Goal: Information Seeking & Learning: Check status

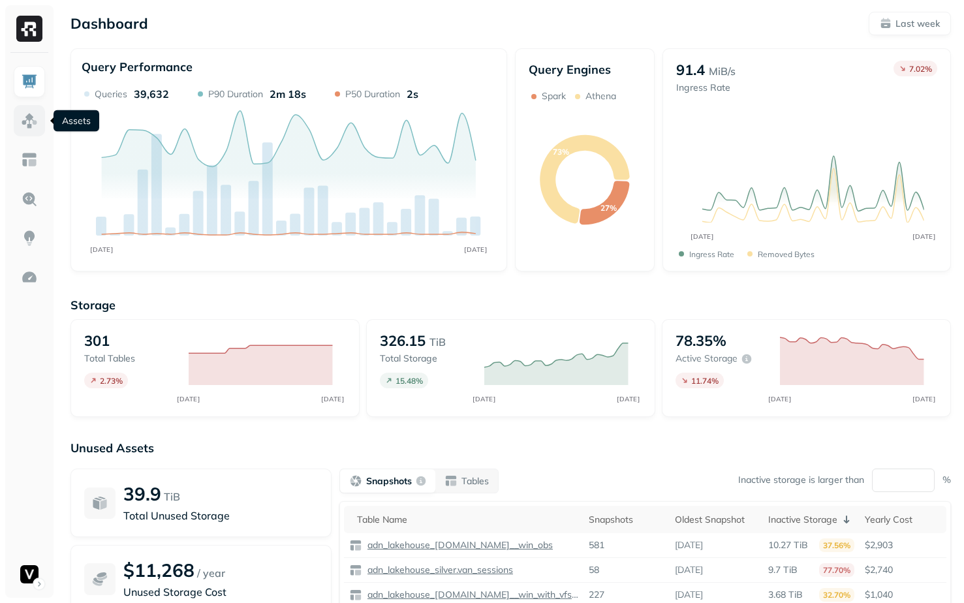
click at [23, 125] on img at bounding box center [29, 120] width 17 height 17
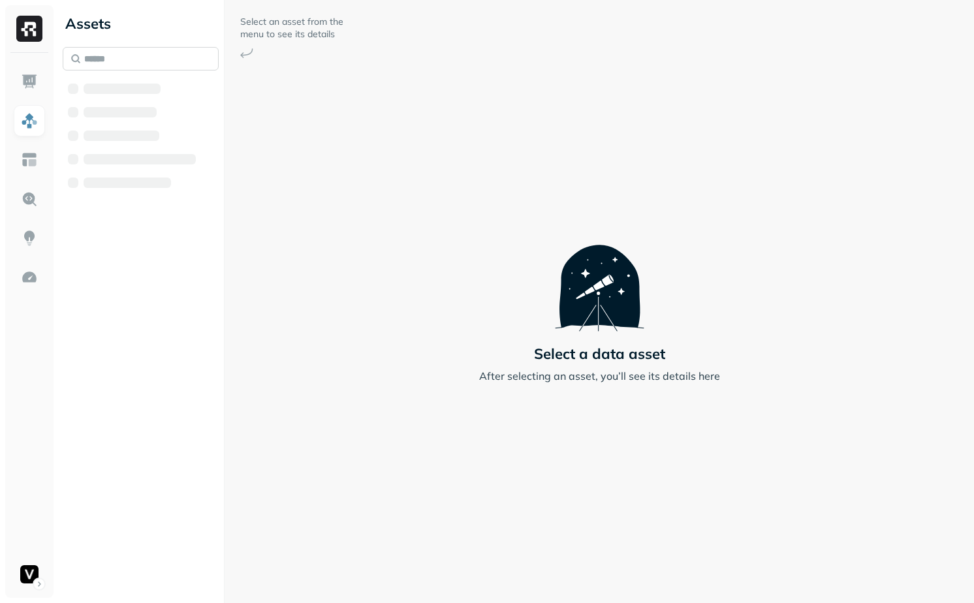
click at [153, 51] on input "text" at bounding box center [141, 58] width 156 height 23
type input "********"
click at [185, 162] on span "tributed_installs_ltv" at bounding box center [218, 163] width 97 height 13
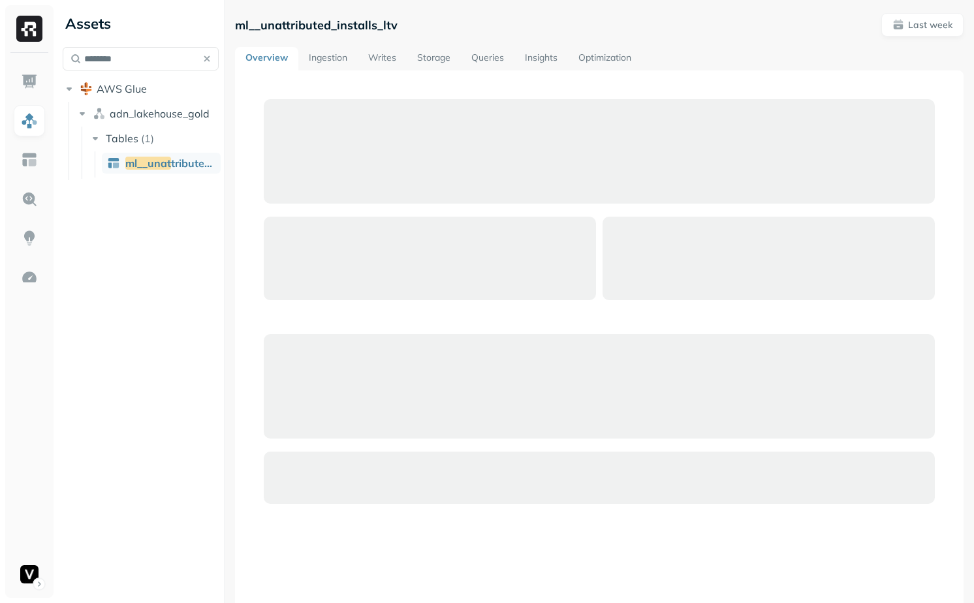
click at [351, 22] on p "ml__unattributed_installs_ltv" at bounding box center [316, 25] width 163 height 15
copy p "ml__unattributed_installs_ltv"
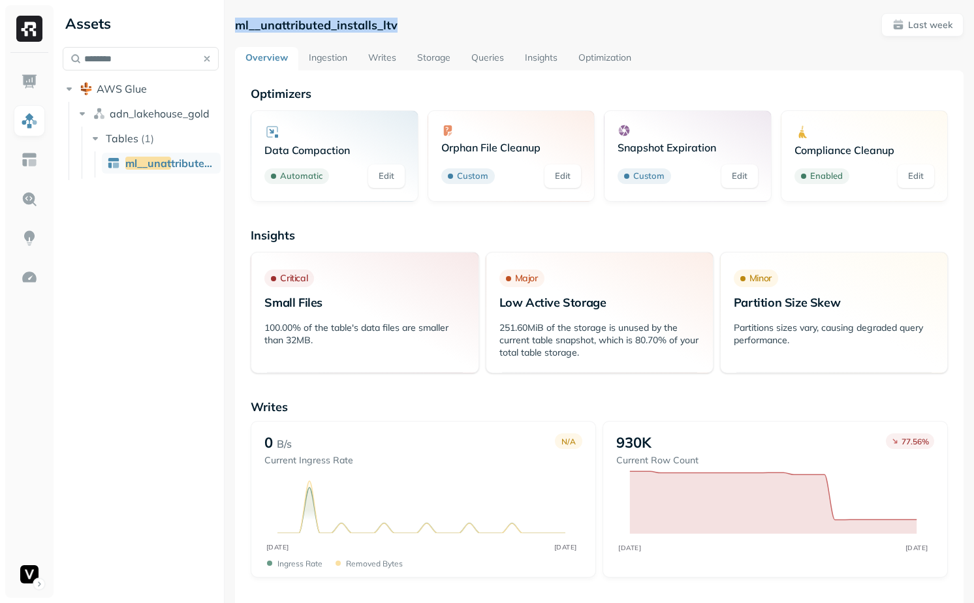
click at [208, 57] on button "button" at bounding box center [207, 59] width 18 height 18
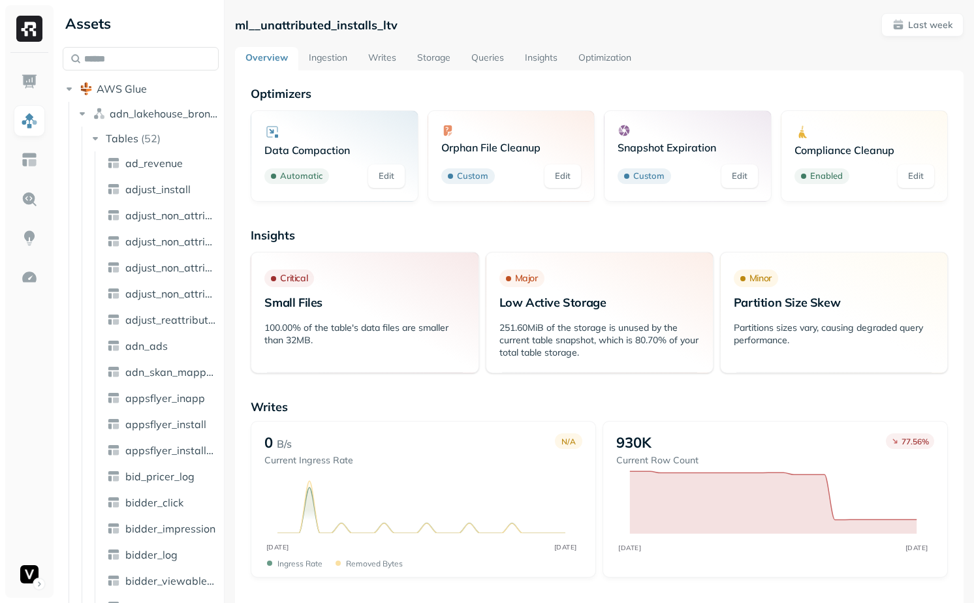
click at [285, 238] on p "Insights" at bounding box center [599, 235] width 697 height 15
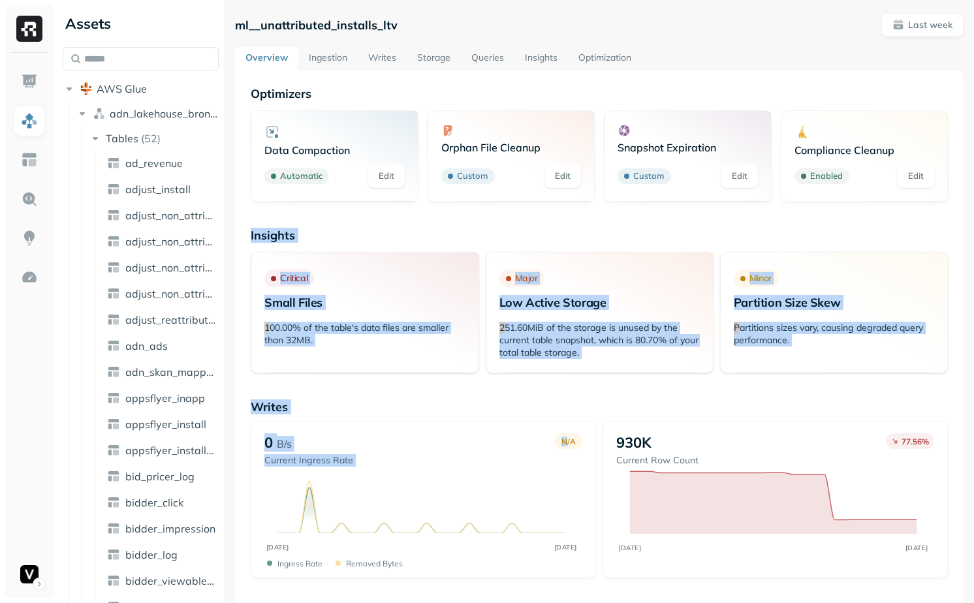
drag, startPoint x: 254, startPoint y: 217, endPoint x: 454, endPoint y: 419, distance: 284.3
click at [454, 418] on div "Writes 0 B/s Current Ingress Rate N/A AUG [DATE] Ingress Rate Removed bytes 930…" at bounding box center [599, 488] width 697 height 178
drag, startPoint x: 445, startPoint y: 400, endPoint x: 321, endPoint y: 221, distance: 217.6
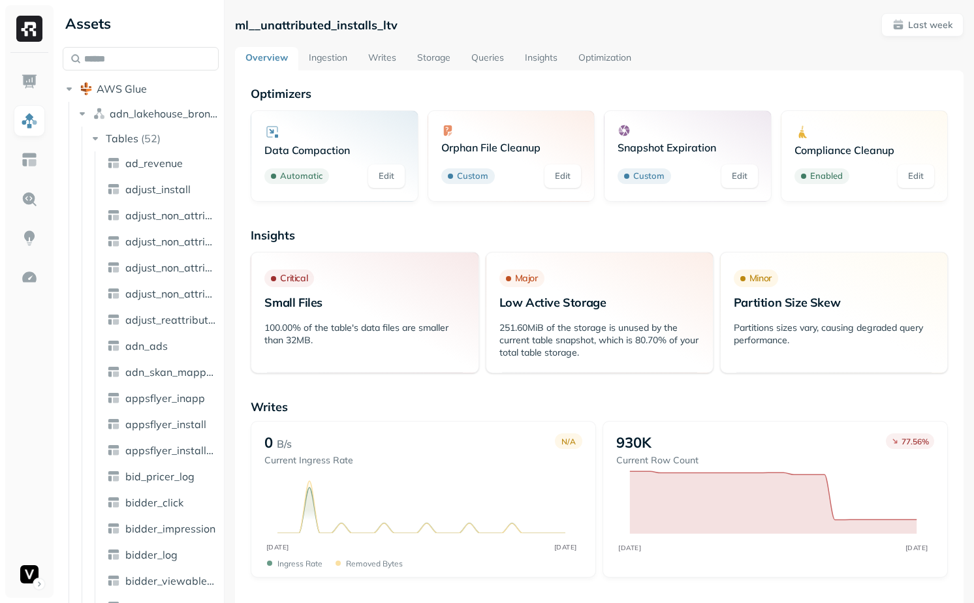
click at [328, 22] on p "ml__unattributed_installs_ltv" at bounding box center [316, 25] width 163 height 15
click at [368, 30] on p "ml__unattributed_installs_ltv" at bounding box center [316, 25] width 163 height 15
click at [117, 59] on input "text" at bounding box center [141, 58] width 156 height 23
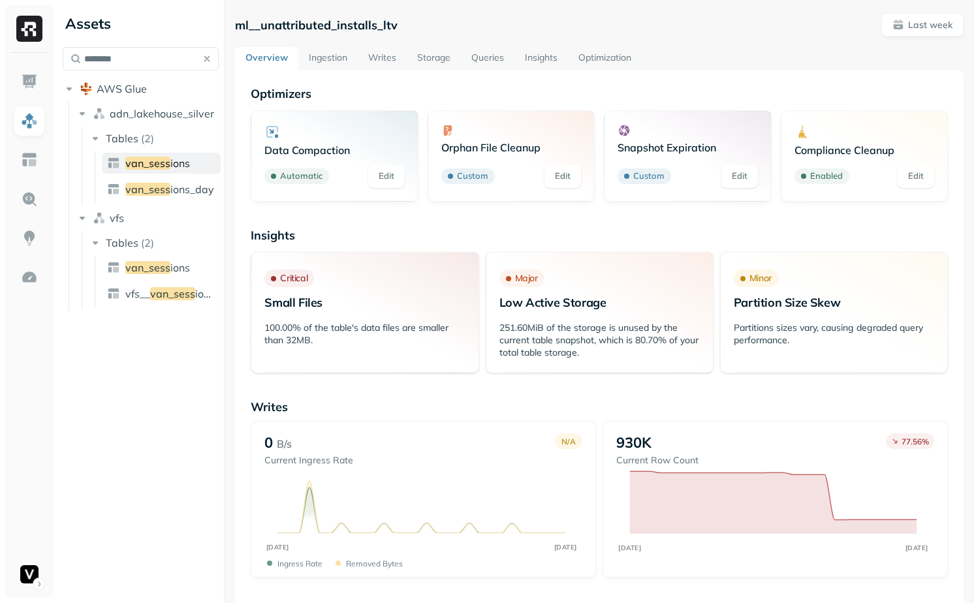
type input "********"
click at [154, 164] on span "van_sess" at bounding box center [147, 163] width 45 height 13
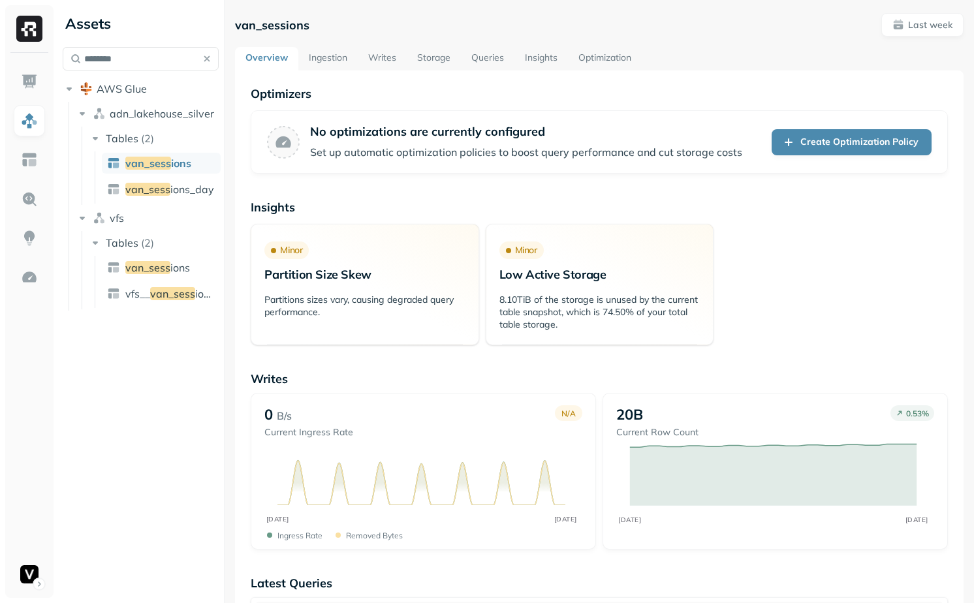
click at [433, 54] on link "Storage" at bounding box center [434, 58] width 54 height 23
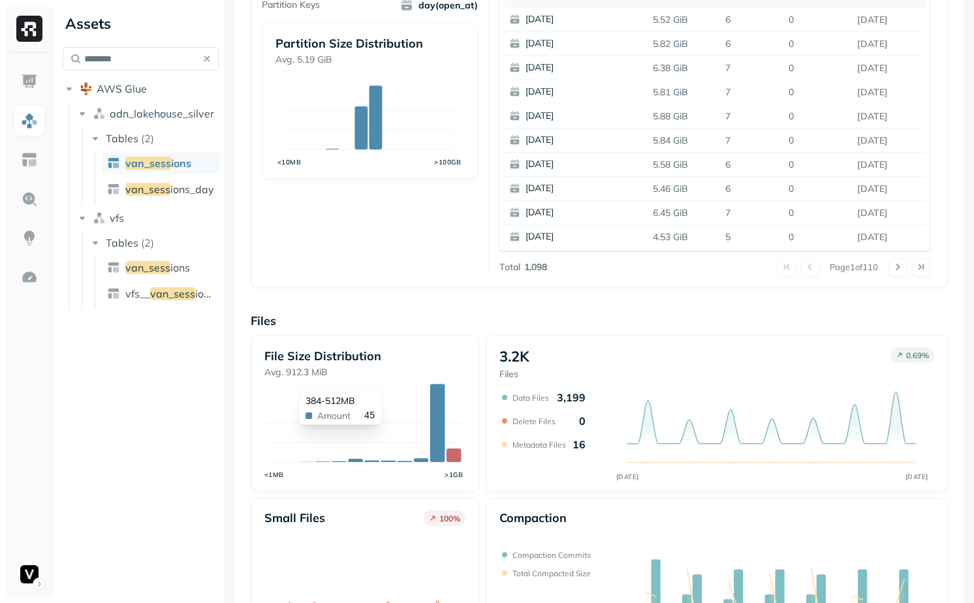
scroll to position [395, 0]
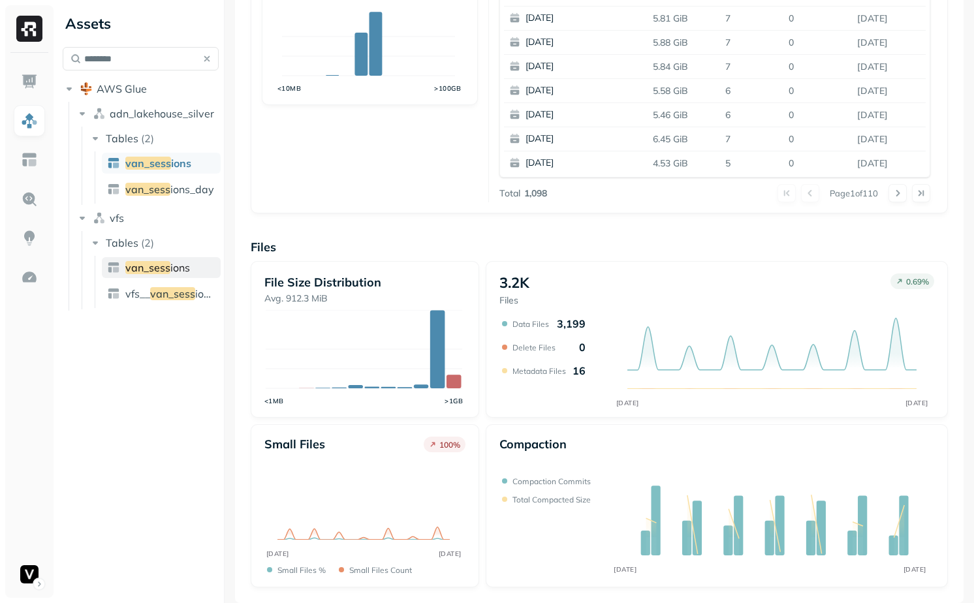
click at [168, 259] on link "van_sess ions" at bounding box center [161, 267] width 119 height 21
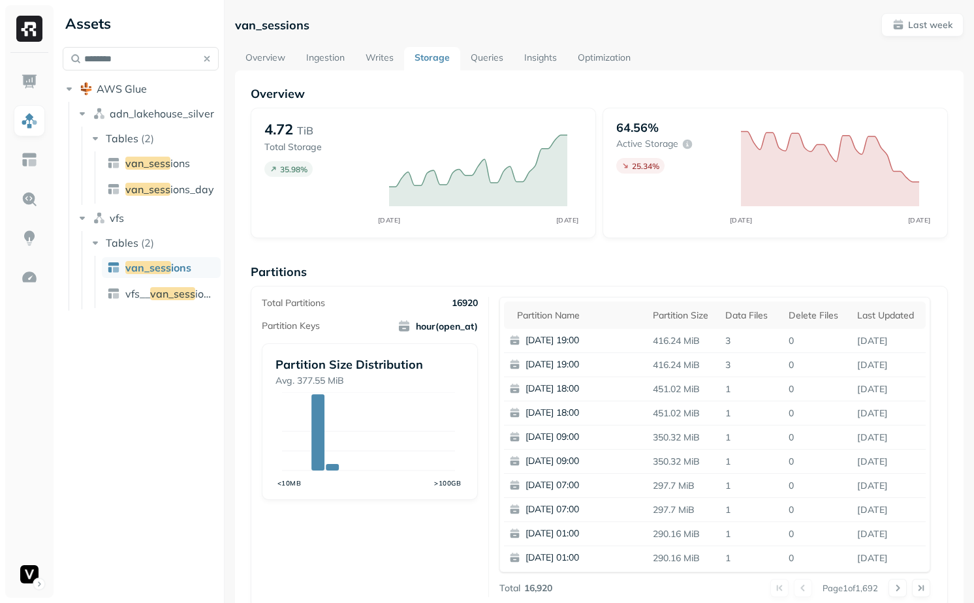
click at [261, 59] on link "Overview" at bounding box center [265, 58] width 61 height 23
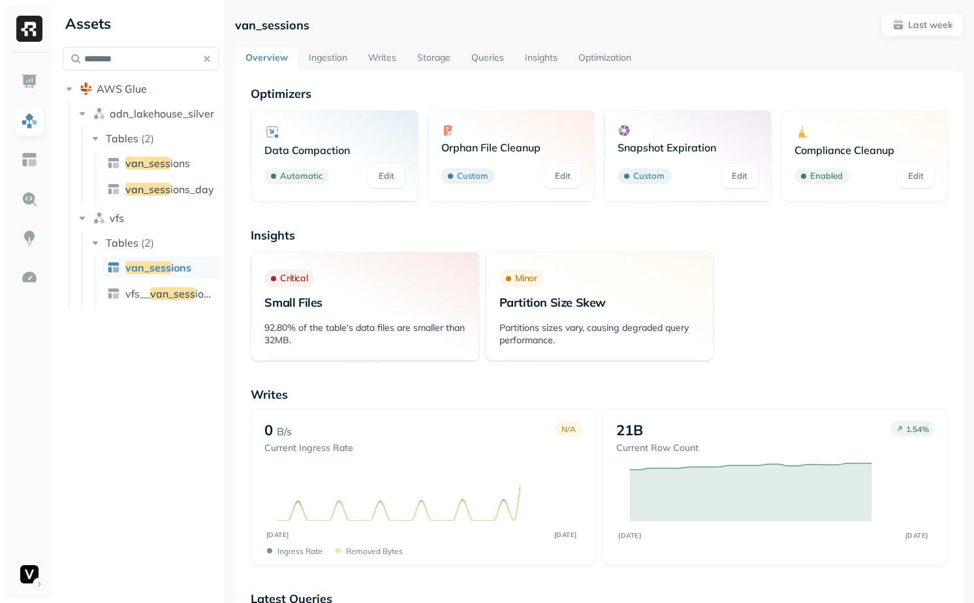
click at [432, 57] on link "Storage" at bounding box center [434, 58] width 54 height 23
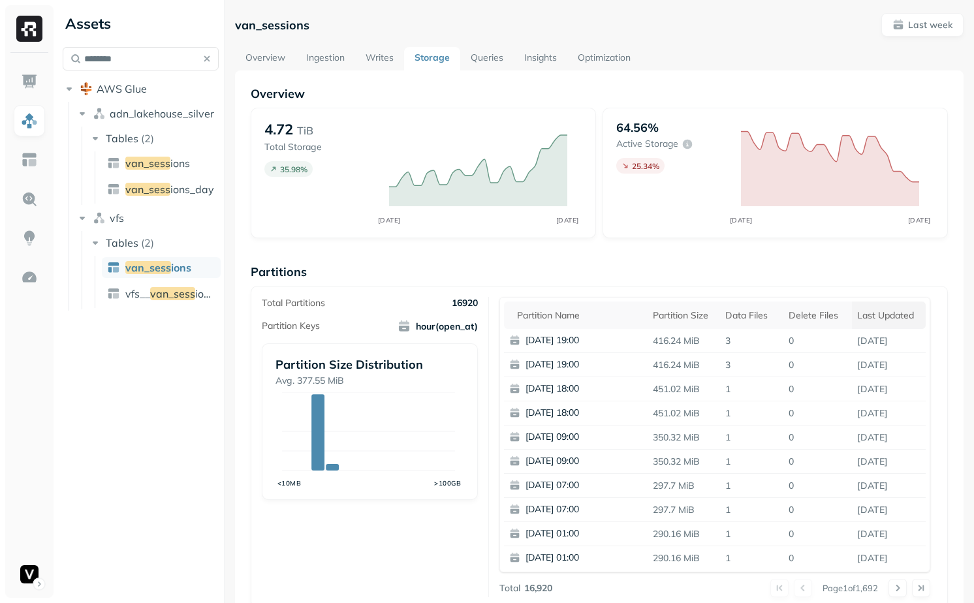
click at [864, 314] on div "Last updated" at bounding box center [888, 315] width 63 height 12
click at [853, 308] on div "Last updated" at bounding box center [883, 315] width 76 height 16
click at [785, 312] on div "Delete Files" at bounding box center [808, 315] width 54 height 12
click at [788, 312] on div "Delete Files" at bounding box center [815, 315] width 69 height 16
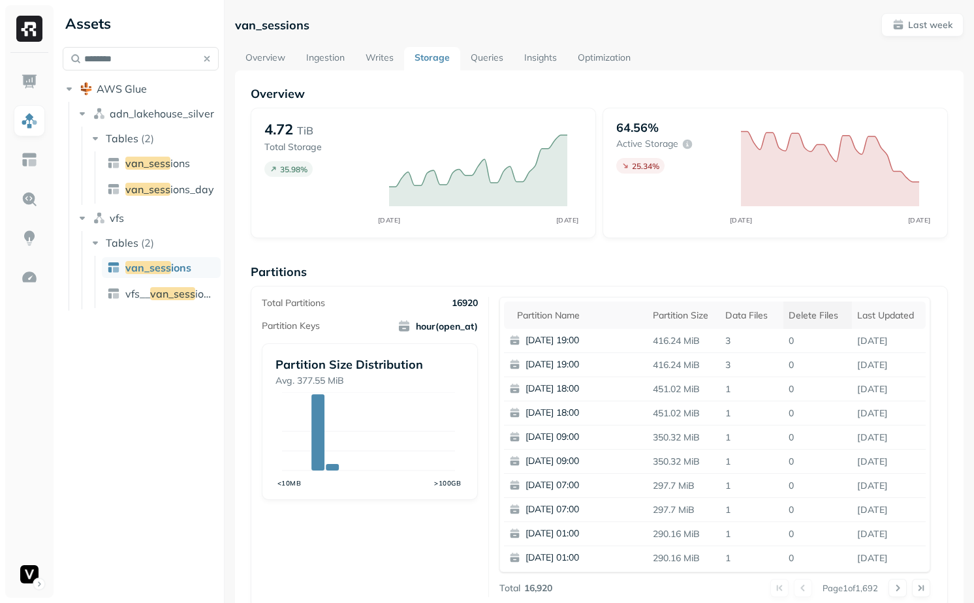
click at [789, 312] on div "Delete Files" at bounding box center [818, 315] width 58 height 12
click at [546, 343] on p "[DATE] 13:00" at bounding box center [588, 340] width 127 height 13
drag, startPoint x: 546, startPoint y: 343, endPoint x: 768, endPoint y: 394, distance: 227.2
click at [770, 394] on tbody "[DATE] 13:00 500.77 MiB 52 1 [DATE] [DATE] 20:00 441.28 MiB 78 1 [DATE] [DATE] …" at bounding box center [715, 449] width 422 height 241
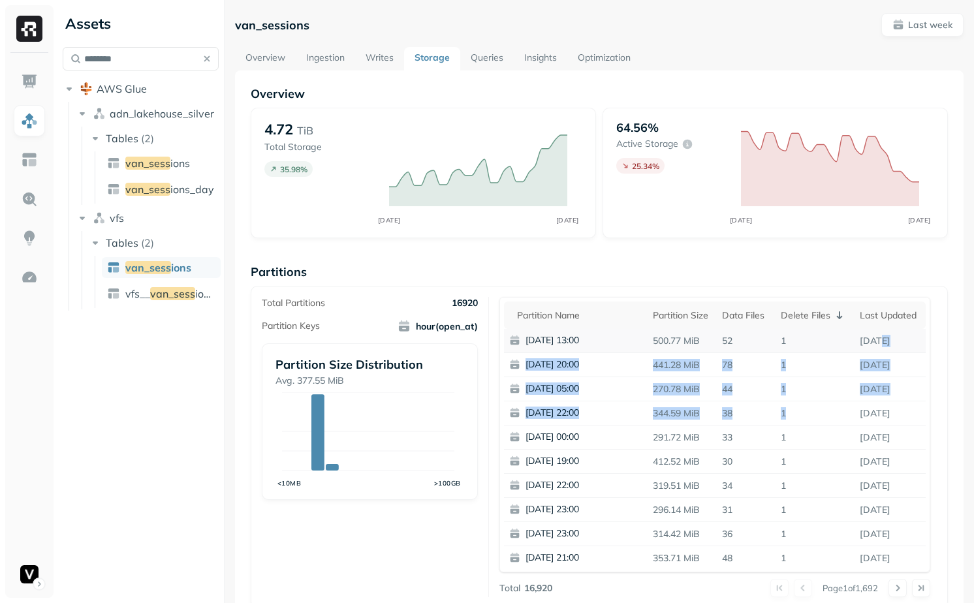
drag, startPoint x: 892, startPoint y: 404, endPoint x: 865, endPoint y: 339, distance: 70.8
click at [865, 339] on tbody "[DATE] 13:00 500.77 MiB 52 1 [DATE] [DATE] 20:00 441.28 MiB 78 1 [DATE] [DATE] …" at bounding box center [715, 449] width 422 height 241
click at [865, 339] on p "[DATE]" at bounding box center [889, 341] width 71 height 23
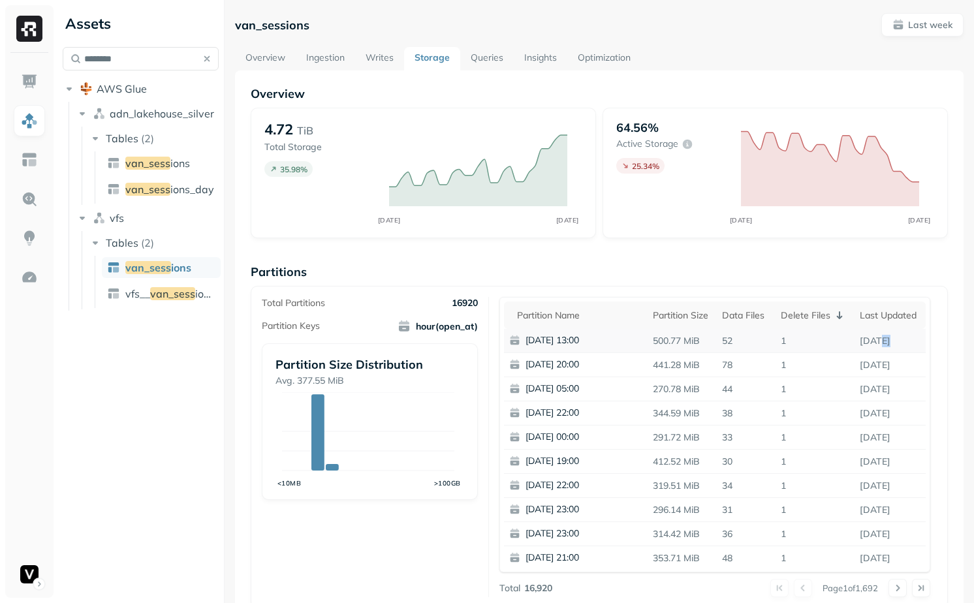
click at [865, 339] on p "[DATE]" at bounding box center [889, 341] width 71 height 23
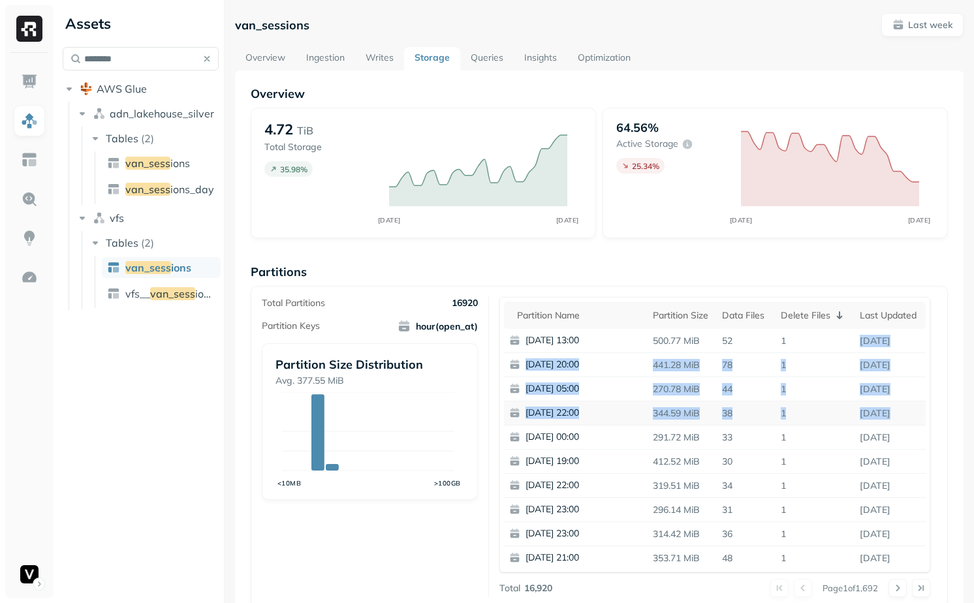
drag, startPoint x: 865, startPoint y: 339, endPoint x: 868, endPoint y: 401, distance: 62.7
click at [868, 401] on tbody "[DATE] 13:00 500.77 MiB 52 1 [DATE] [DATE] 20:00 441.28 MiB 78 1 [DATE] [DATE] …" at bounding box center [715, 449] width 422 height 241
click at [868, 402] on p "[DATE]" at bounding box center [889, 413] width 71 height 23
drag, startPoint x: 871, startPoint y: 412, endPoint x: 834, endPoint y: 374, distance: 53.1
click at [834, 374] on tbody "[DATE] 13:00 500.77 MiB 52 1 [DATE] [DATE] 20:00 441.28 MiB 78 1 [DATE] [DATE] …" at bounding box center [715, 449] width 422 height 241
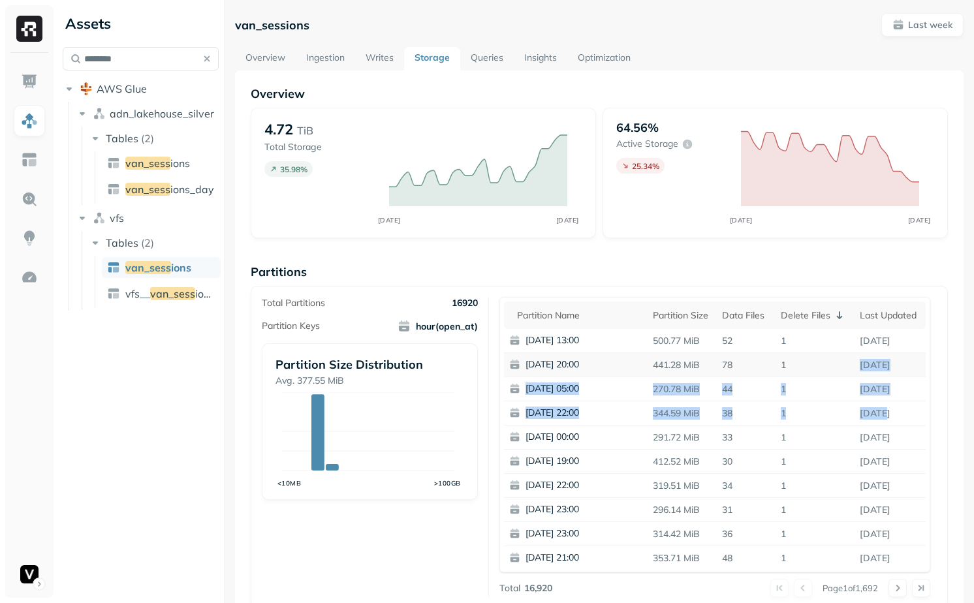
click at [834, 374] on p "1" at bounding box center [815, 365] width 80 height 23
drag, startPoint x: 899, startPoint y: 413, endPoint x: 519, endPoint y: 337, distance: 387.2
click at [519, 337] on tbody "[DATE] 13:00 500.77 MiB 52 1 [DATE] [DATE] 20:00 441.28 MiB 78 1 [DATE] [DATE] …" at bounding box center [715, 449] width 422 height 241
click at [606, 247] on div "Overview 4.72 TiB Total Storage 35.98 % AUG [DATE] 64.56% Active storage 25.34 …" at bounding box center [599, 534] width 697 height 896
